Goal: Task Accomplishment & Management: Complete application form

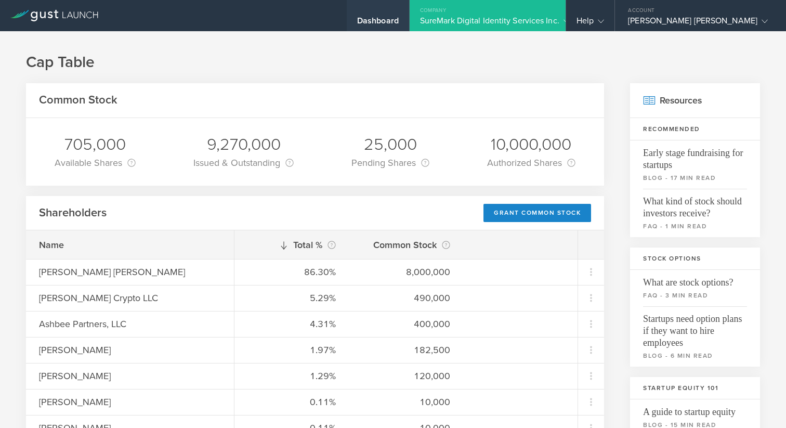
click at [399, 23] on div "Dashboard" at bounding box center [378, 24] width 42 height 16
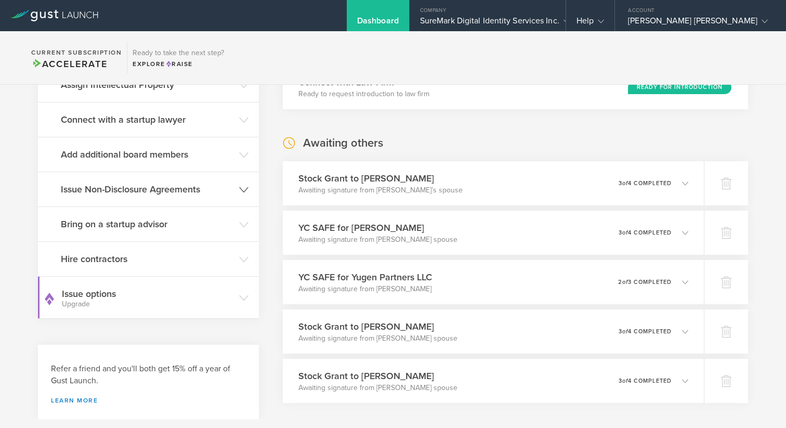
scroll to position [158, 0]
click at [162, 253] on h3 "Hire contractors" at bounding box center [147, 258] width 173 height 14
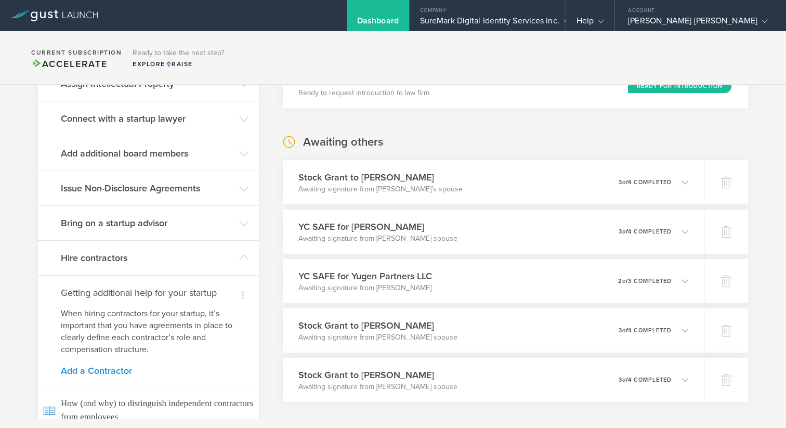
click at [113, 368] on link "Add a Contractor" at bounding box center [148, 370] width 175 height 9
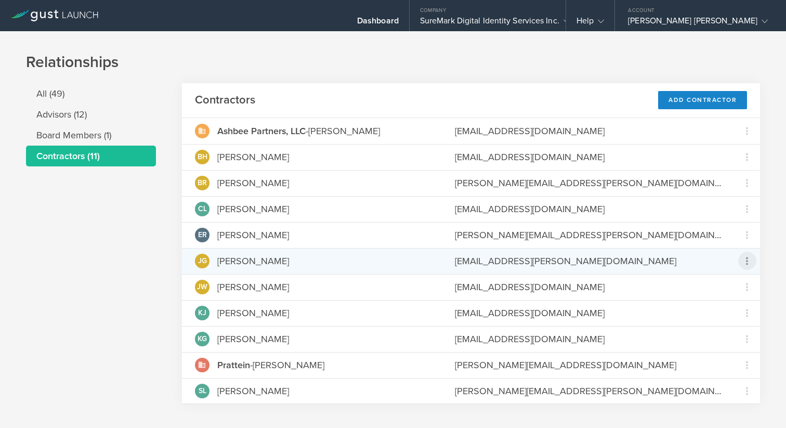
click at [749, 263] on icon at bounding box center [746, 261] width 12 height 12
click at [749, 263] on md-backdrop at bounding box center [393, 214] width 786 height 428
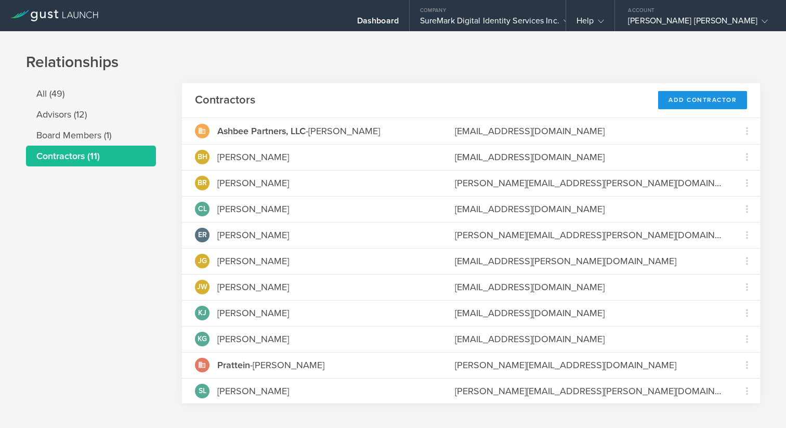
click at [706, 104] on div "Add Contractor" at bounding box center [702, 100] width 89 height 18
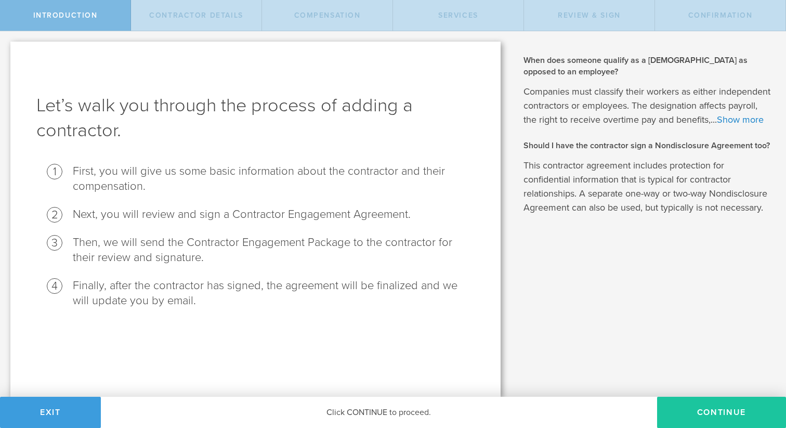
click at [706, 408] on button "Continue" at bounding box center [721, 411] width 129 height 31
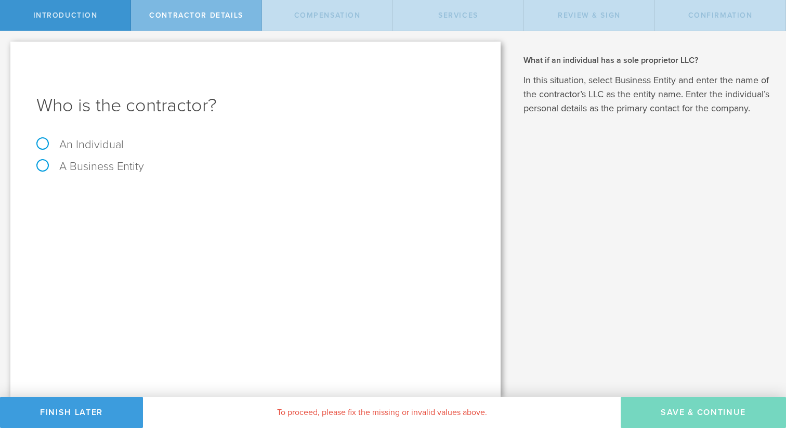
click at [111, 170] on label "A Business Entity" at bounding box center [90, 167] width 108 height 14
click at [7, 48] on input "A Business Entity" at bounding box center [3, 39] width 7 height 17
radio input "true"
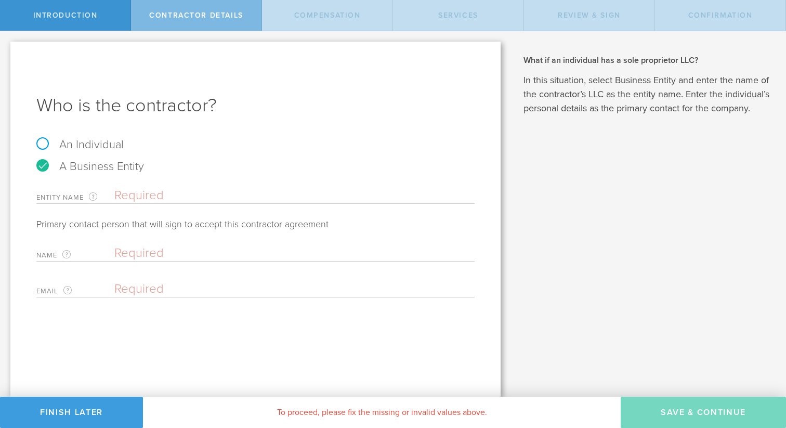
click at [342, 205] on div "Entity Name The name of the business entity that is getting hired as a contract…" at bounding box center [255, 239] width 438 height 115
click at [327, 199] on input "text" at bounding box center [294, 196] width 360 height 16
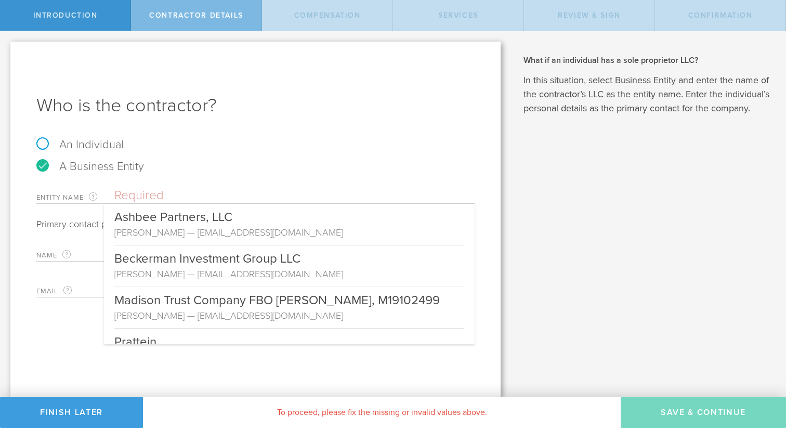
paste input "Gyfto, LLC"
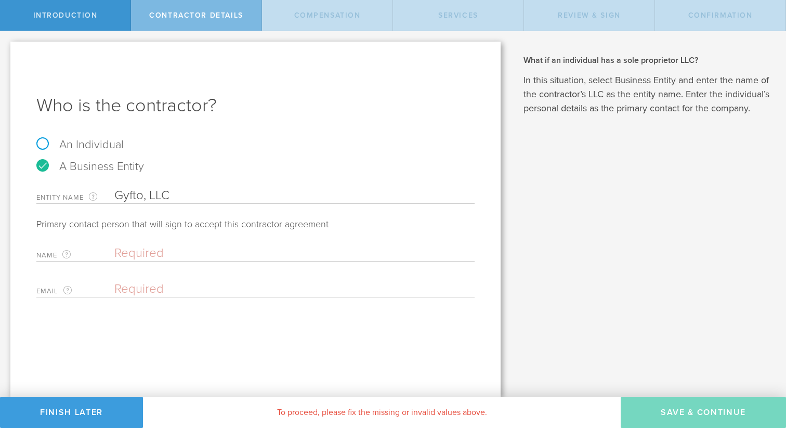
click at [209, 251] on input "text" at bounding box center [291, 253] width 355 height 16
type input "Gyfto, LLC"
type input "[PERSON_NAME]"
click at [322, 287] on input "email" at bounding box center [291, 289] width 355 height 16
paste input "[EMAIL_ADDRESS][PERSON_NAME][DOMAIN_NAME]"
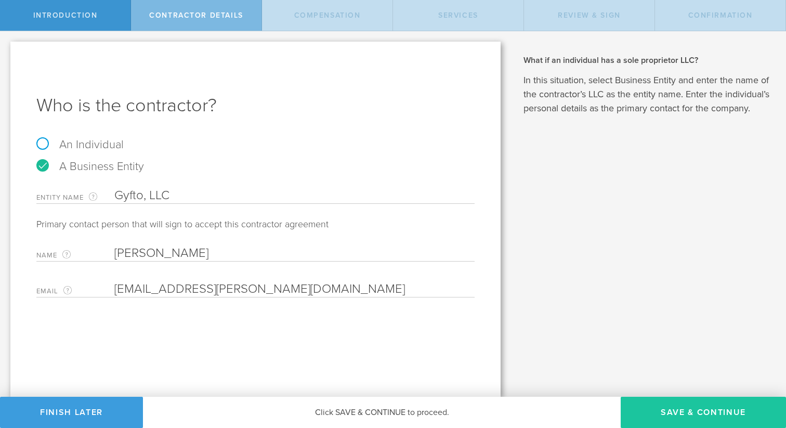
type input "[EMAIL_ADDRESS][PERSON_NAME][DOMAIN_NAME]"
click at [683, 408] on button "Save & Continue" at bounding box center [702, 411] width 165 height 31
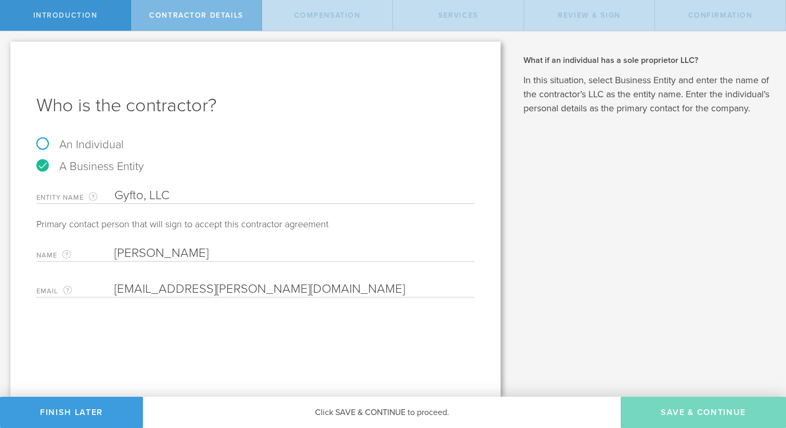
select select "none"
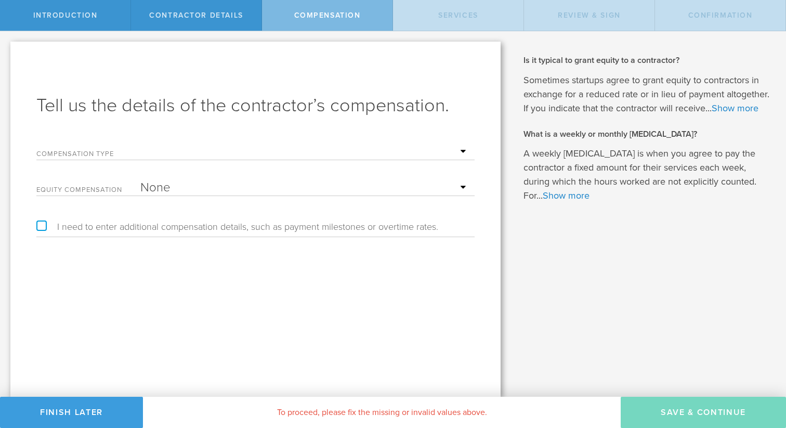
click at [387, 144] on select "Hourly Daily Weekly Retainer Monthly Retainer Project Flat Rate No cash compens…" at bounding box center [304, 152] width 329 height 16
select select "monthlyRetainer"
click at [140, 144] on select "Hourly Daily Weekly Retainer Monthly Retainer Project Flat Rate No cash compens…" at bounding box center [304, 152] width 329 height 16
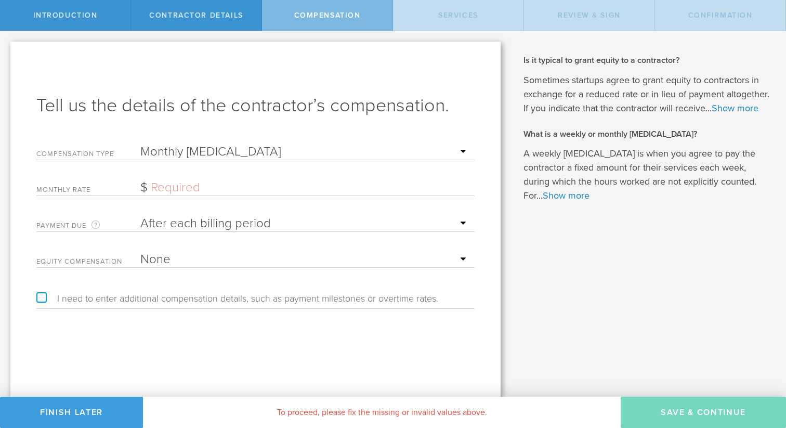
click at [302, 182] on input "text" at bounding box center [304, 188] width 329 height 16
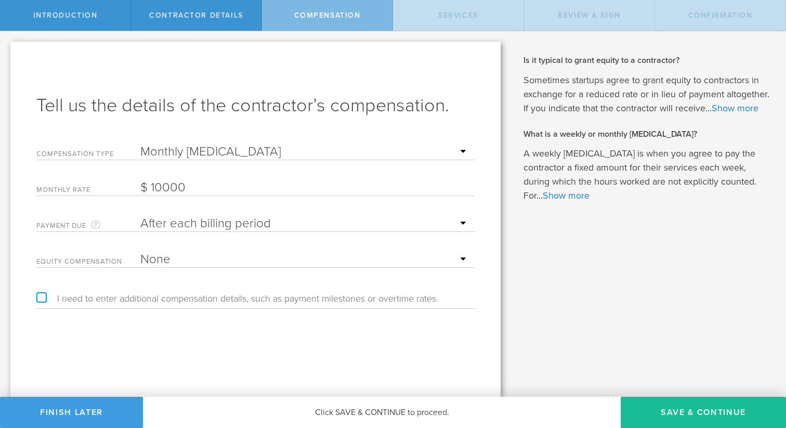
type input "10,000"
click at [229, 216] on select "After each billing period Before each billing period" at bounding box center [304, 224] width 329 height 16
click at [140, 216] on select "After each billing period Before each billing period" at bounding box center [304, 224] width 329 height 16
click at [669, 407] on button "Save & Continue" at bounding box center [702, 411] width 165 height 31
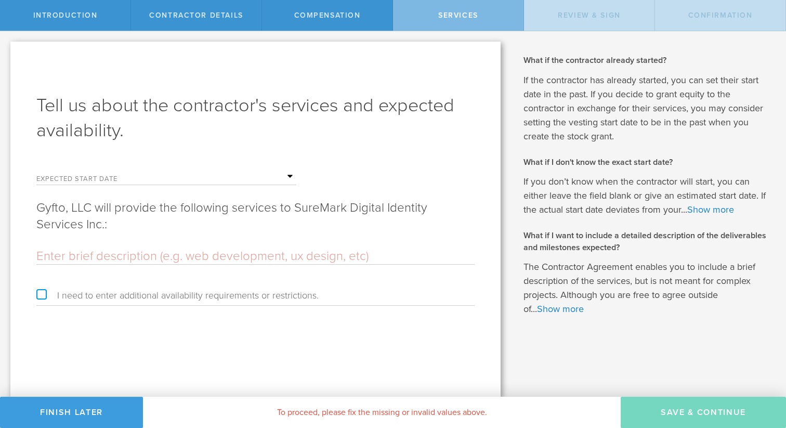
click at [259, 178] on input "text" at bounding box center [218, 177] width 156 height 16
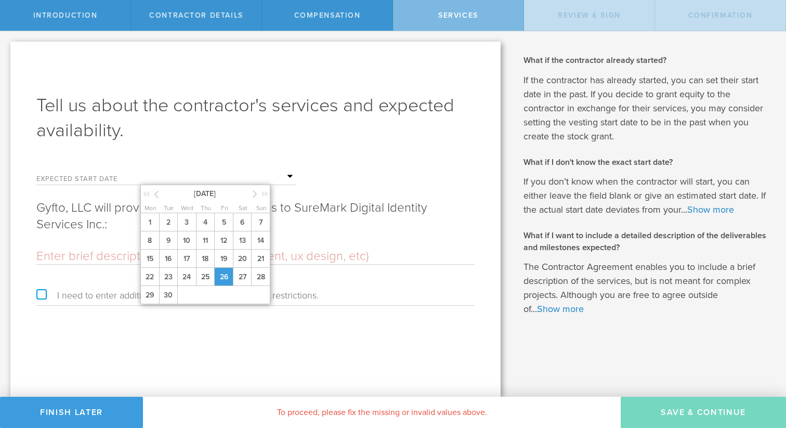
click at [221, 283] on span "26" at bounding box center [223, 277] width 19 height 18
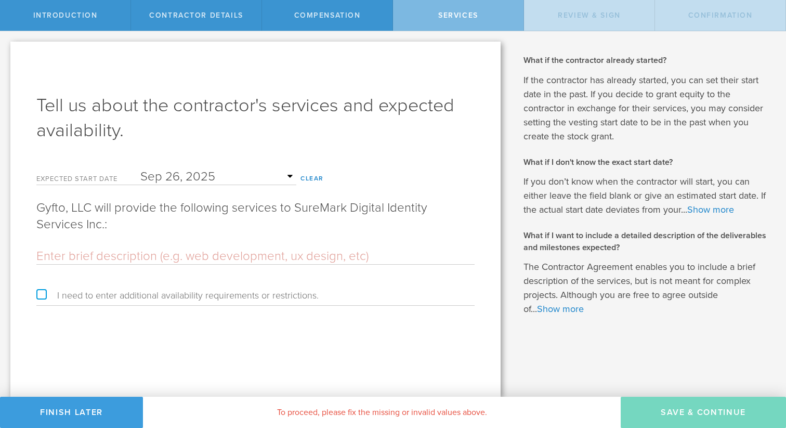
click at [232, 247] on div at bounding box center [255, 253] width 438 height 21
click at [229, 249] on input "text" at bounding box center [255, 256] width 438 height 16
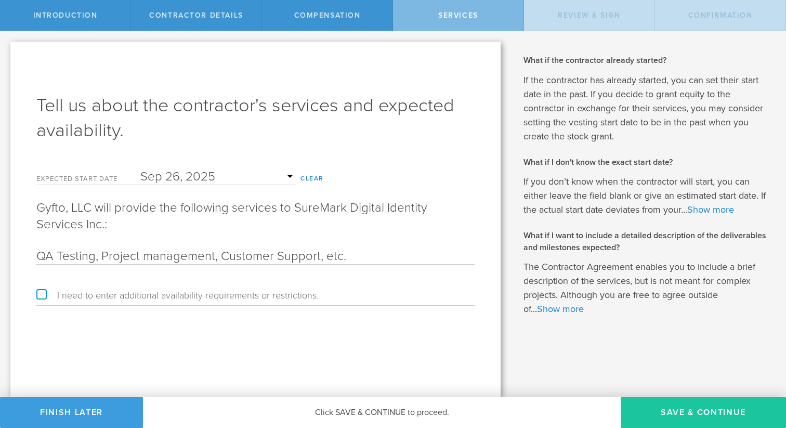
type input "QA Testing, Project management, Customer Support, etc."
click at [715, 410] on button "Save & Continue" at bounding box center [702, 411] width 165 height 31
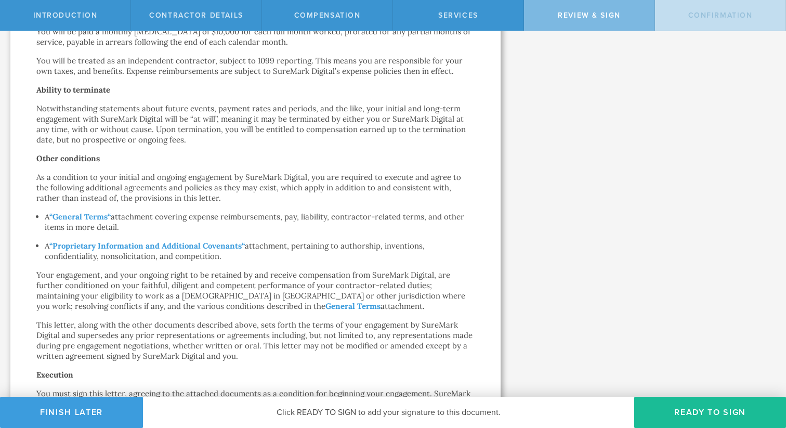
scroll to position [592, 0]
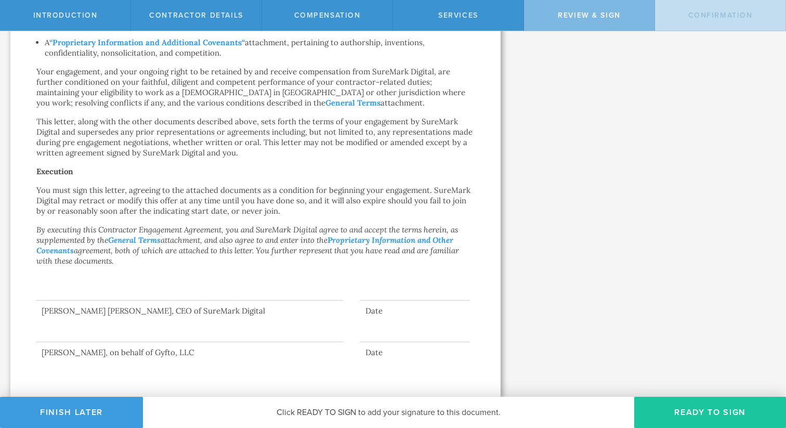
click at [686, 417] on button "Ready to Sign" at bounding box center [710, 411] width 152 height 31
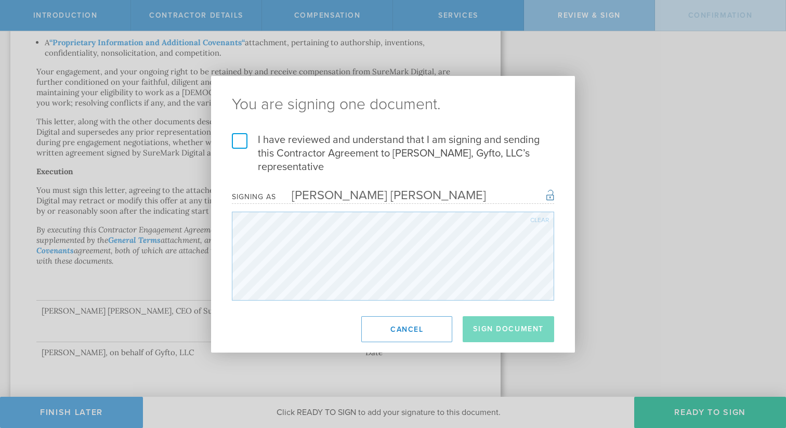
click at [327, 150] on label "I have reviewed and understand that I am signing and sending this Contractor Ag…" at bounding box center [393, 153] width 322 height 41
click at [0, 0] on input "I have reviewed and understand that I am signing and sending this Contractor Ag…" at bounding box center [0, 0] width 0 height 0
click at [539, 323] on button "Sign Document" at bounding box center [507, 329] width 91 height 26
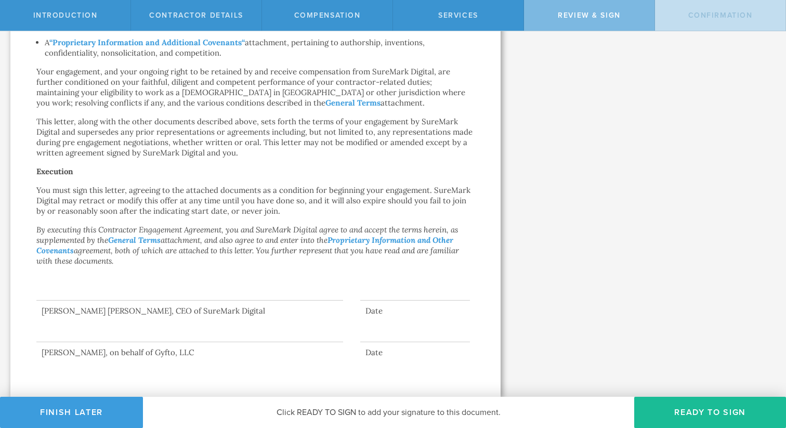
scroll to position [0, 0]
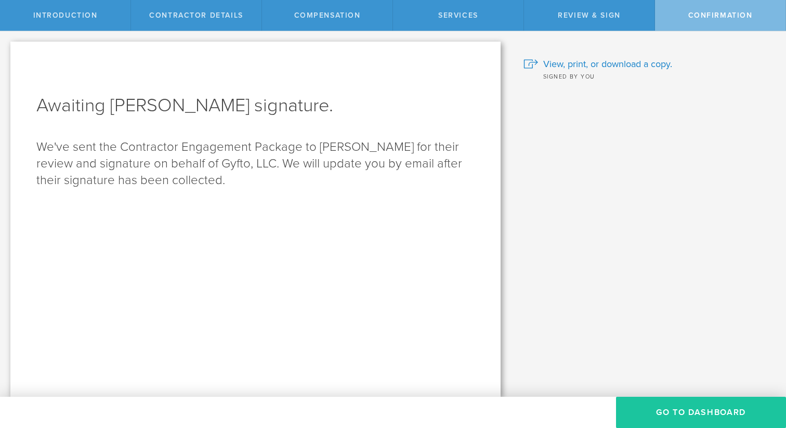
click at [671, 409] on button "Go To Dashboard" at bounding box center [701, 411] width 170 height 31
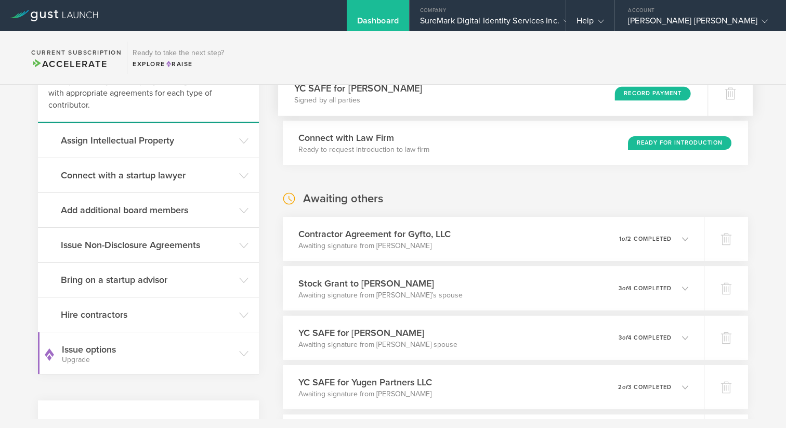
scroll to position [129, 0]
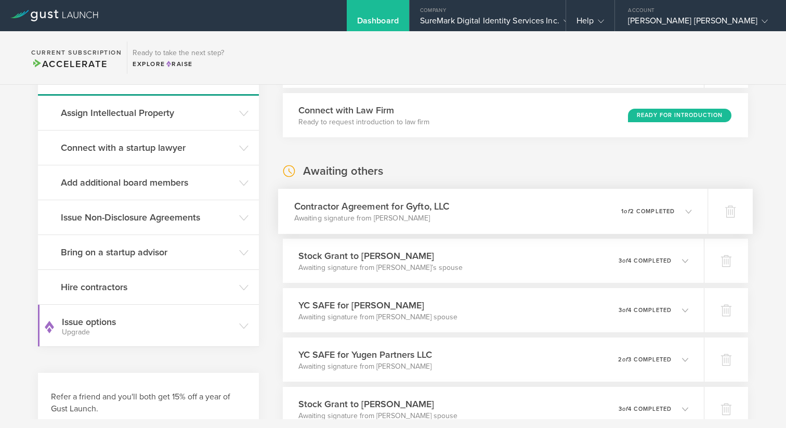
click at [662, 207] on div "0 undeliverable 1 of 2 completed" at bounding box center [656, 212] width 71 height 18
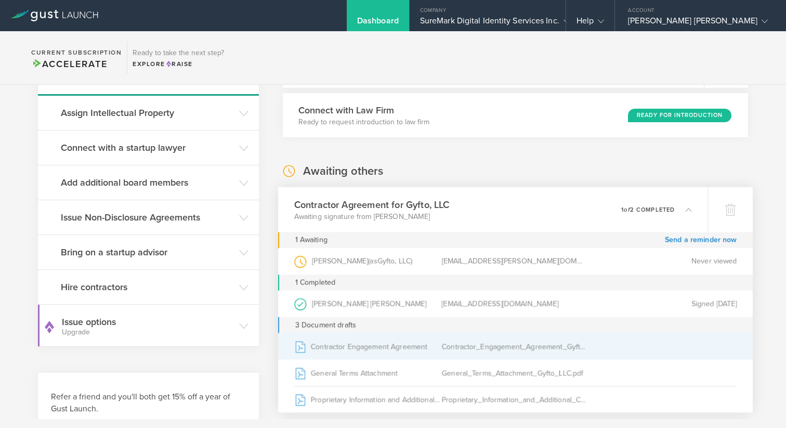
click at [554, 349] on div "Contractor_Engagement_Agreement_Gyfto_LLC.pdf" at bounding box center [515, 346] width 148 height 26
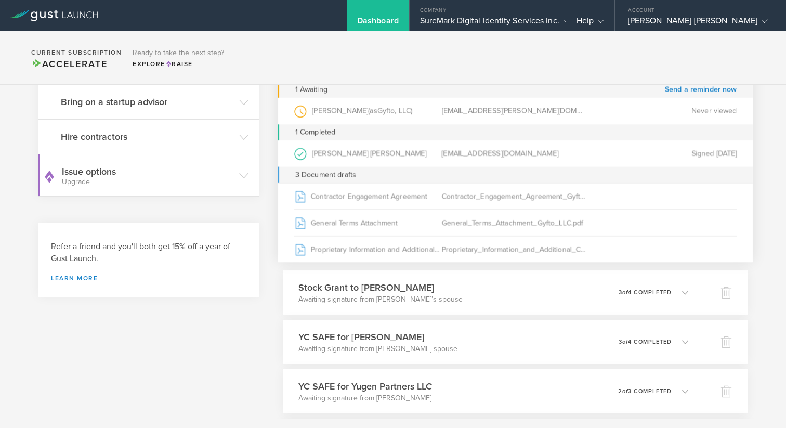
scroll to position [235, 0]
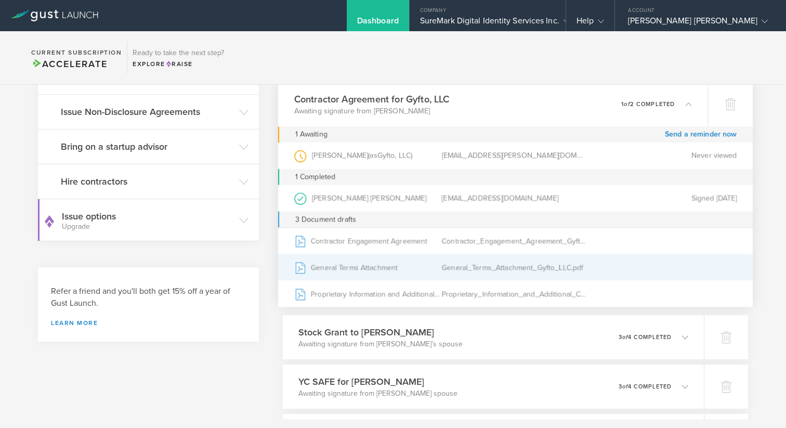
click at [534, 262] on div "General_Terms_Attachment_Gyfto_LLC.pdf" at bounding box center [515, 267] width 148 height 26
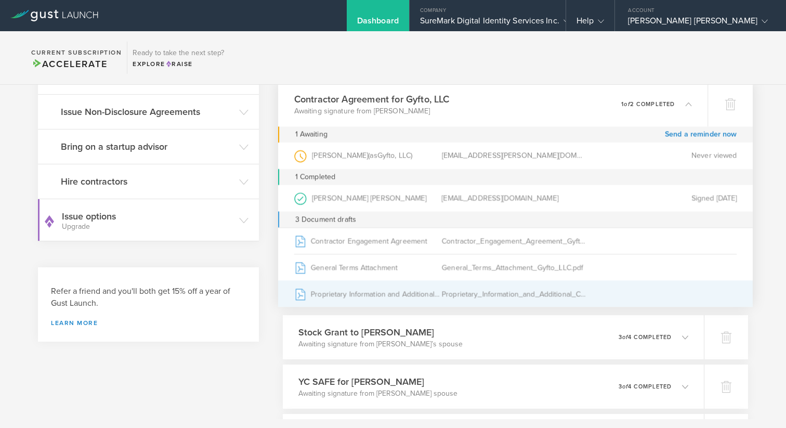
click at [454, 293] on div "Proprietary_Information_and_Additional_Covenants_Agreement_Gyfto_LLC.pdf" at bounding box center [515, 294] width 148 height 26
